Goal: Task Accomplishment & Management: Manage account settings

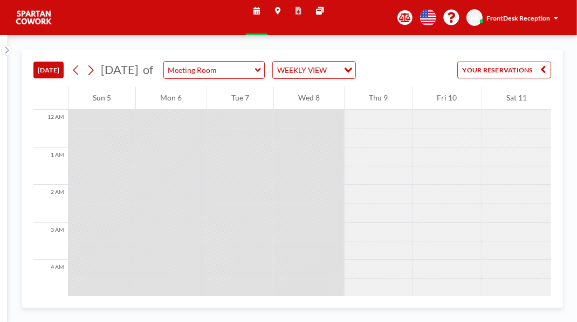
click at [338, 76] on input "Search for option" at bounding box center [334, 70] width 8 height 12
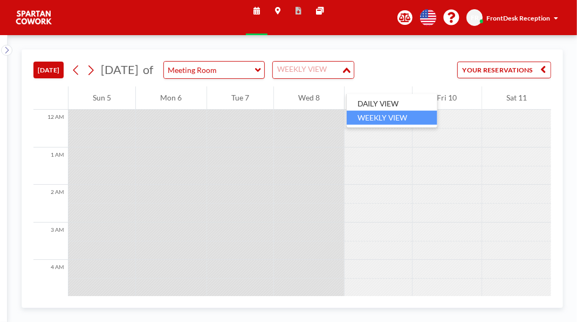
click at [404, 99] on li "DAILY VIEW" at bounding box center [392, 104] width 91 height 14
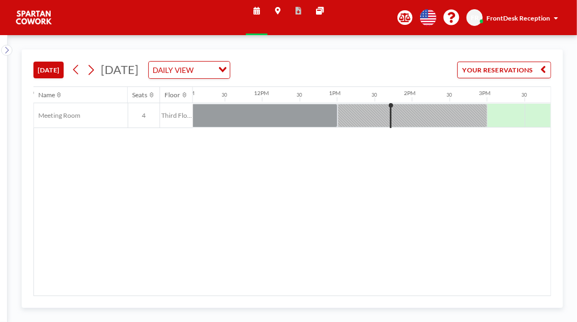
click at [212, 76] on input "Search for option" at bounding box center [204, 70] width 15 height 12
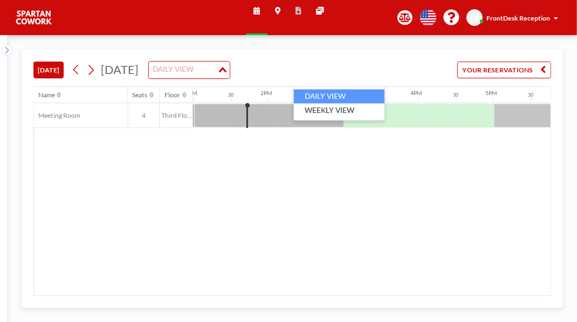
scroll to position [0, 1052]
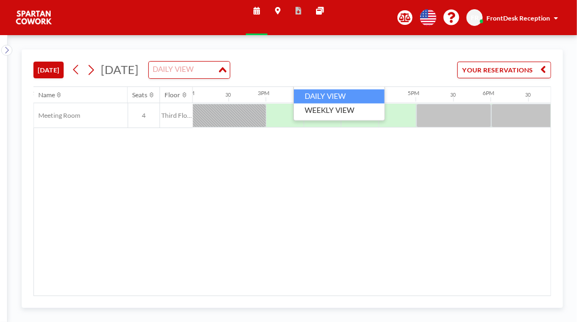
click at [415, 203] on div "Name Seats Floor 12AM 30 1AM 30 2AM 30 3AM 30 4AM 30 5AM 30 6AM 30 7AM 30 8AM 3…" at bounding box center [292, 191] width 517 height 208
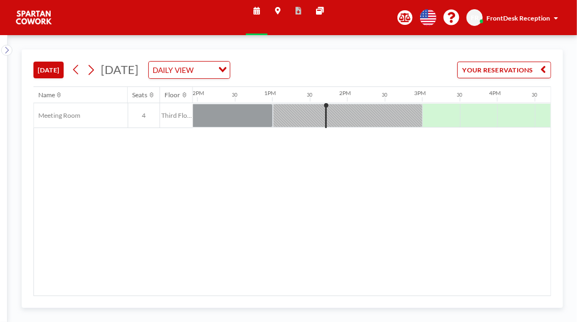
scroll to position [0, 905]
click at [414, 127] on div at bounding box center [339, 115] width 150 height 23
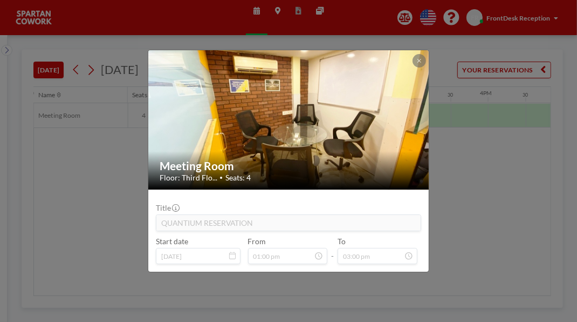
click at [426, 54] on button at bounding box center [419, 60] width 13 height 13
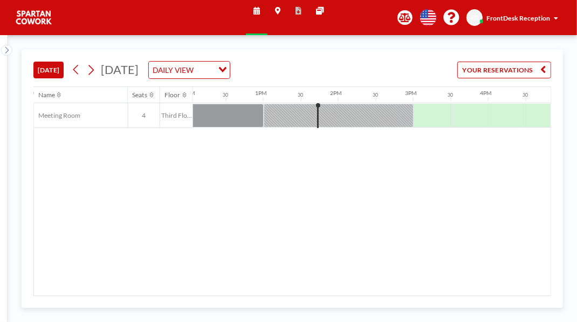
click at [227, 72] on icon "Search for option" at bounding box center [223, 69] width 8 height 5
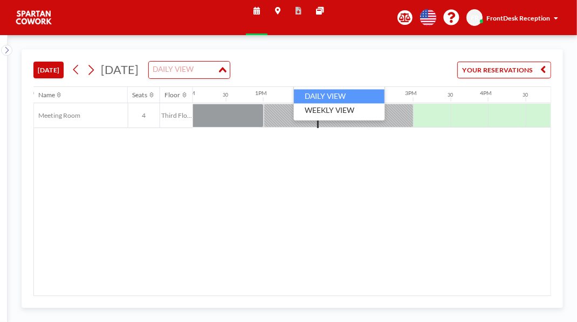
click at [365, 114] on li "WEEKLY VIEW" at bounding box center [339, 110] width 91 height 14
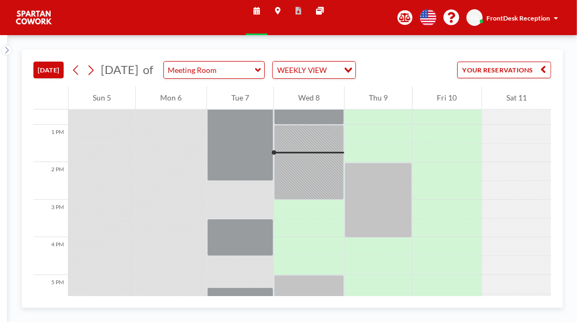
scroll to position [473, 0]
click at [233, 180] on div at bounding box center [240, 142] width 66 height 75
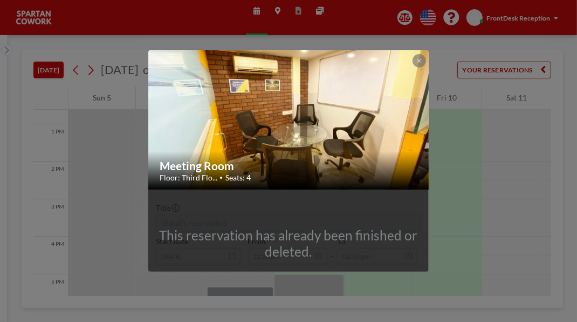
click at [426, 54] on button at bounding box center [419, 60] width 13 height 13
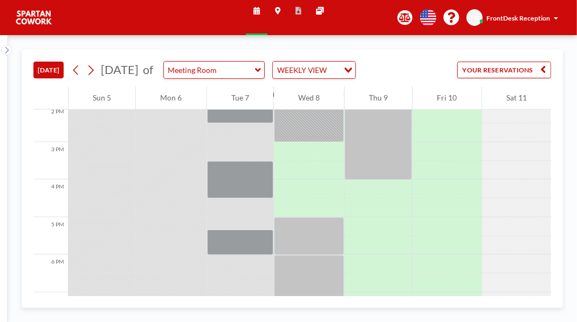
scroll to position [531, 0]
click at [315, 141] on div at bounding box center [309, 103] width 70 height 75
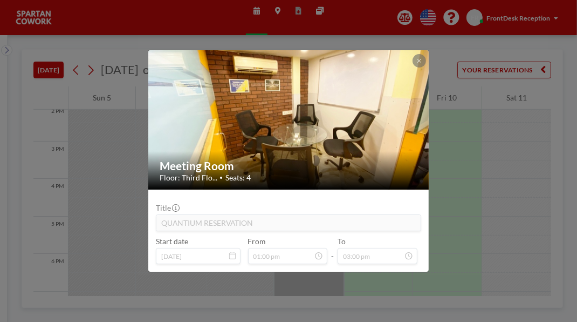
click at [421, 59] on icon at bounding box center [420, 61] width 4 height 4
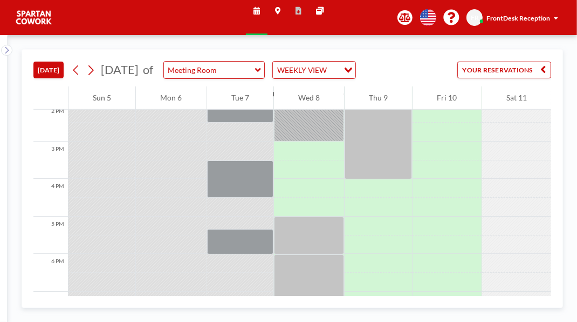
click at [382, 179] on div at bounding box center [378, 141] width 67 height 75
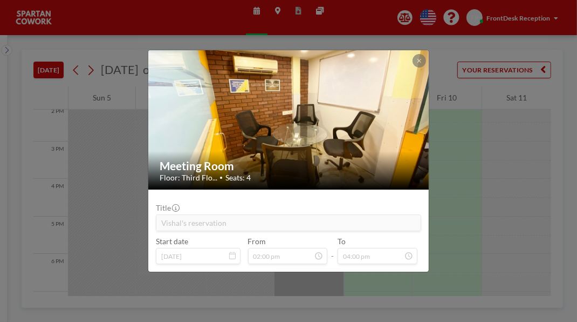
click at [426, 54] on button at bounding box center [419, 60] width 13 height 13
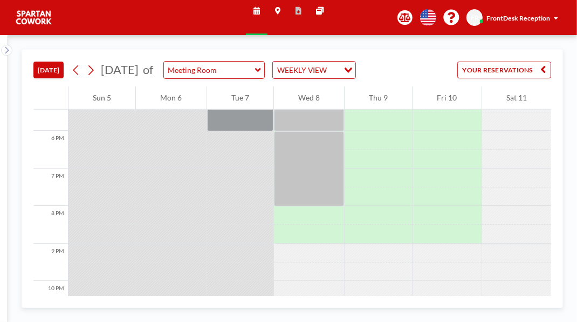
scroll to position [655, 0]
click at [323, 130] on div at bounding box center [309, 111] width 70 height 38
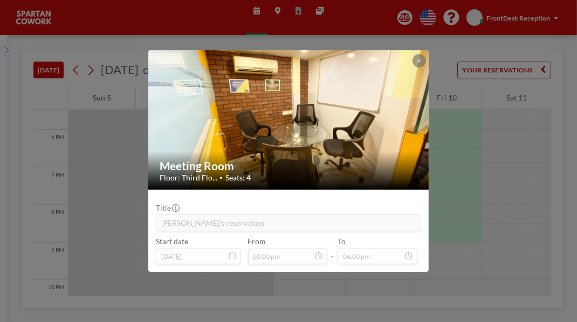
click at [426, 55] on button at bounding box center [419, 60] width 13 height 13
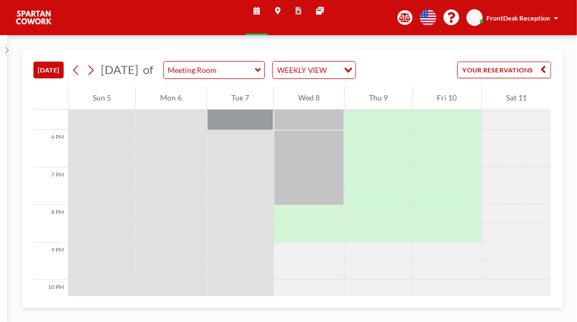
click at [311, 130] on div at bounding box center [309, 111] width 70 height 38
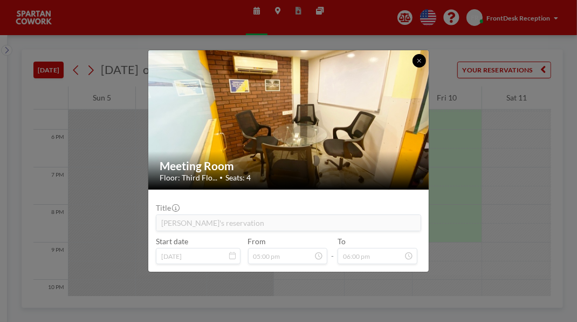
click at [426, 54] on button at bounding box center [419, 60] width 13 height 13
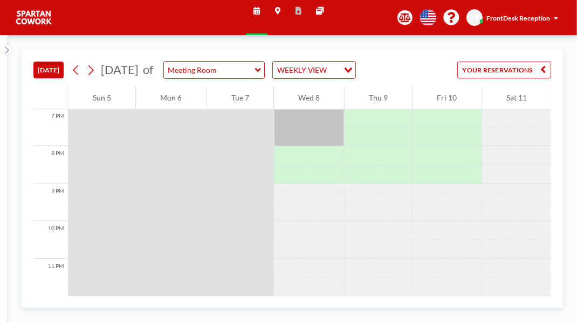
scroll to position [738, 0]
click at [323, 146] on div at bounding box center [309, 108] width 70 height 75
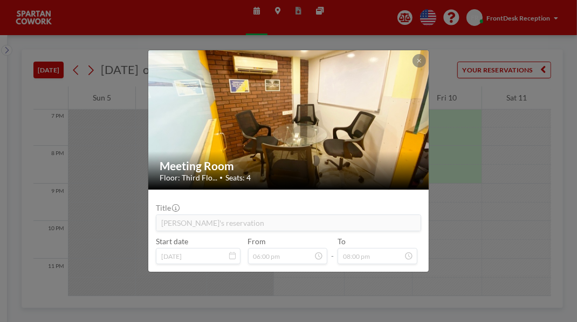
click at [426, 55] on div at bounding box center [419, 60] width 13 height 13
click at [421, 59] on icon at bounding box center [420, 61] width 4 height 4
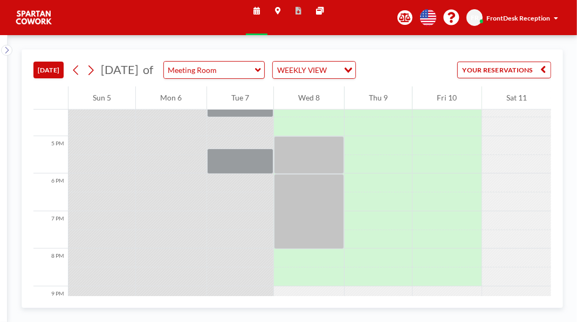
scroll to position [614, 0]
click at [391, 96] on div at bounding box center [378, 58] width 67 height 75
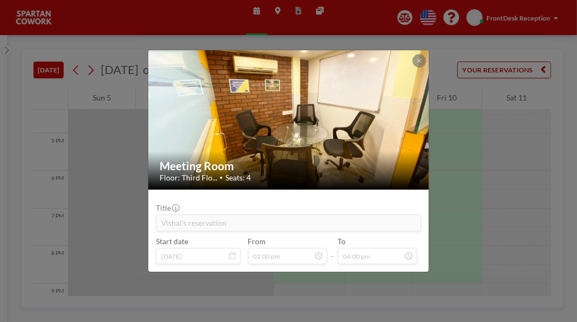
click at [421, 59] on icon at bounding box center [420, 61] width 4 height 4
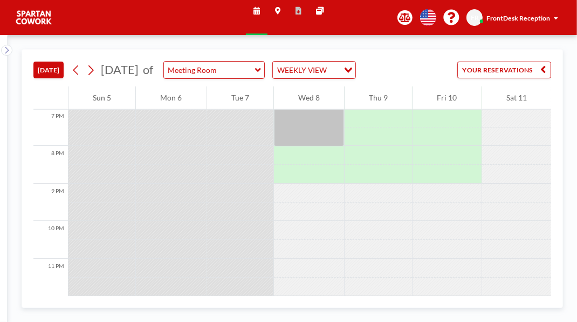
scroll to position [808, 0]
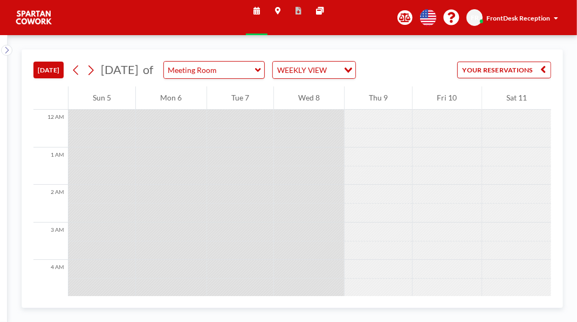
click at [338, 76] on input "Search for option" at bounding box center [334, 70] width 8 height 12
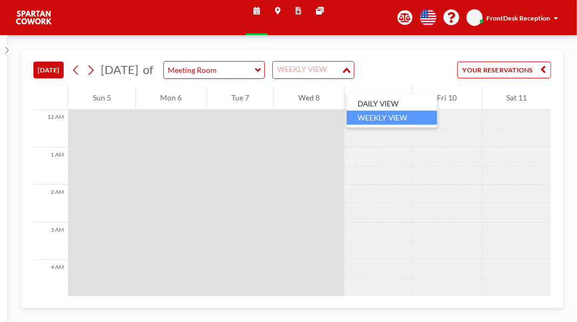
click at [409, 101] on li "DAILY VIEW" at bounding box center [392, 104] width 91 height 14
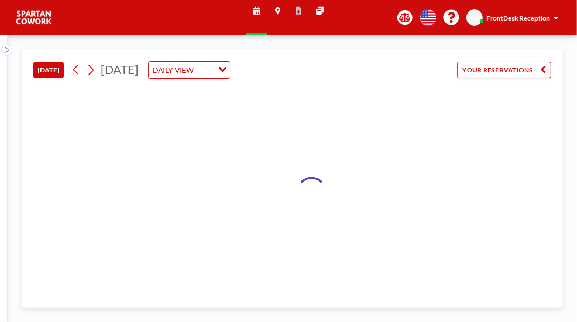
click at [212, 76] on input "Search for option" at bounding box center [204, 70] width 15 height 12
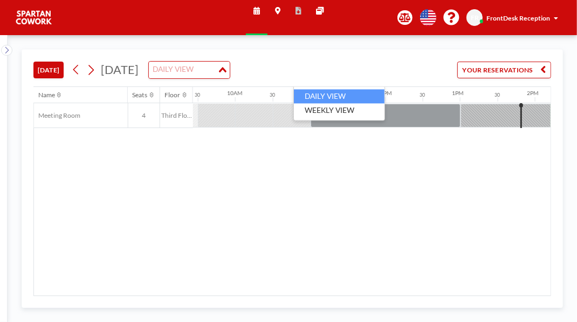
scroll to position [0, 893]
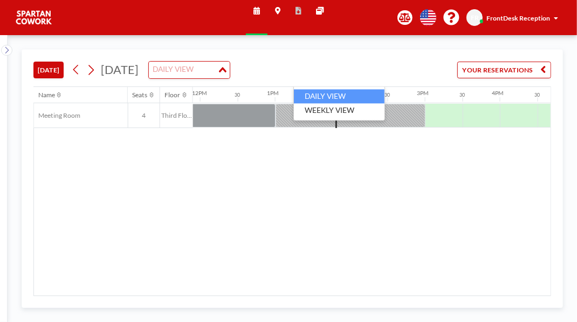
click at [358, 117] on li "WEEKLY VIEW" at bounding box center [339, 110] width 91 height 14
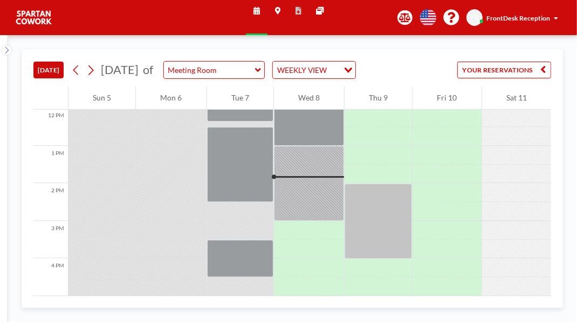
scroll to position [452, 0]
click at [309, 220] on div at bounding box center [309, 182] width 70 height 75
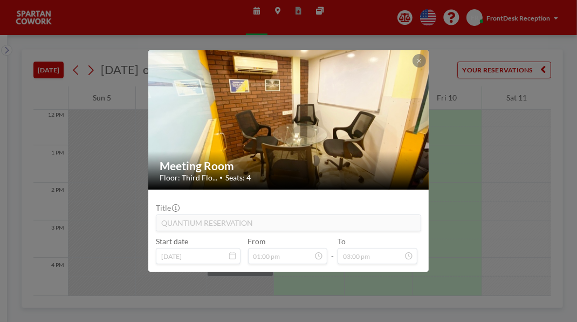
click at [426, 54] on button at bounding box center [419, 60] width 13 height 13
